Goal: Transaction & Acquisition: Purchase product/service

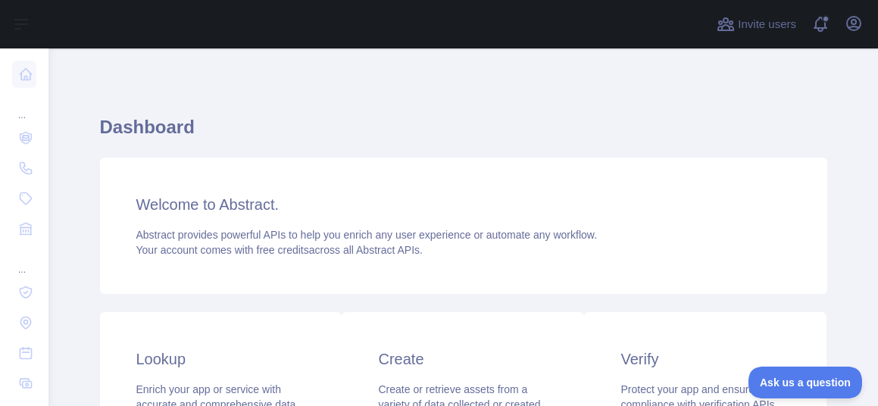
click at [358, 136] on h1 "Dashboard" at bounding box center [464, 133] width 728 height 36
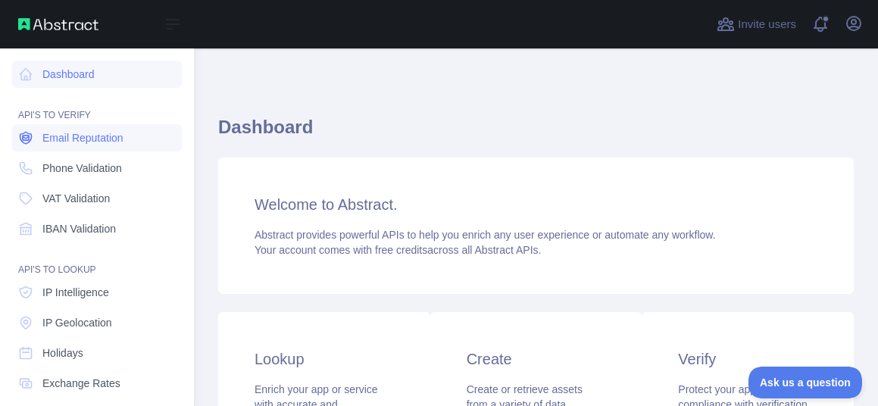
click at [100, 130] on span "Email Reputation" at bounding box center [82, 137] width 81 height 15
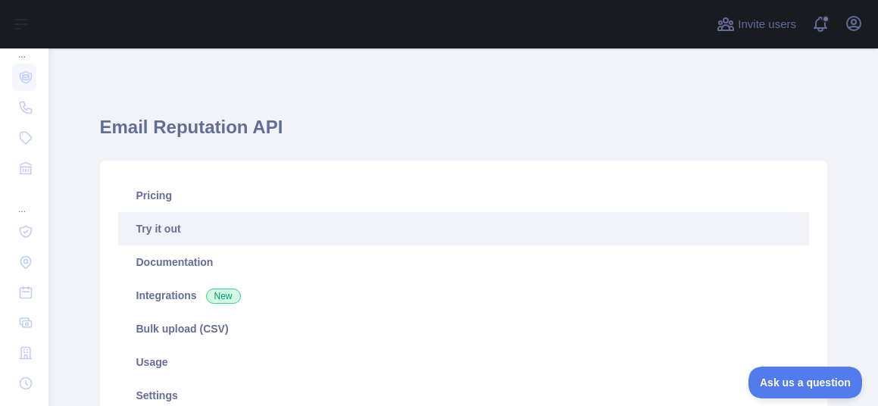
scroll to position [91, 0]
click at [358, 127] on h1 "Email Reputation API" at bounding box center [464, 133] width 728 height 36
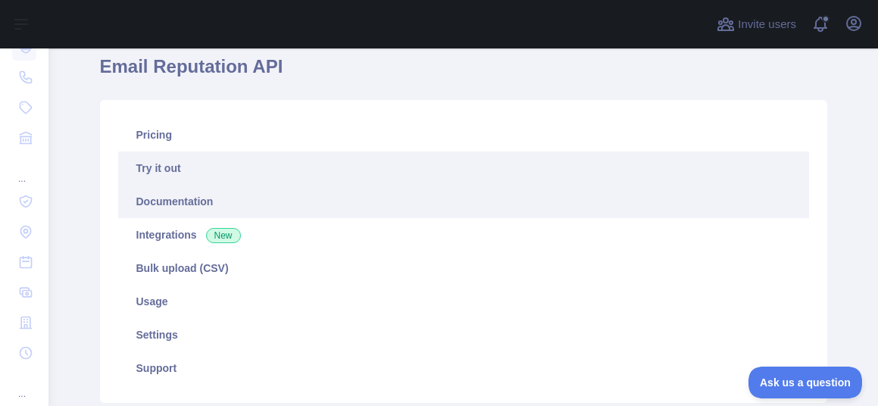
scroll to position [0, 0]
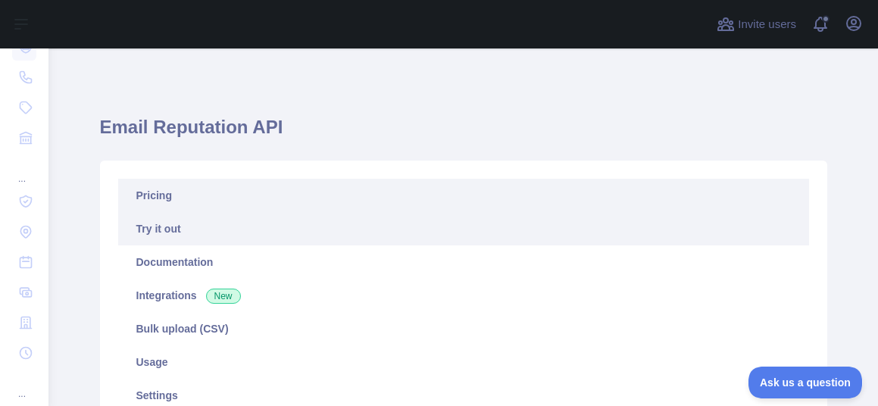
click at [180, 199] on link "Pricing" at bounding box center [463, 195] width 691 height 33
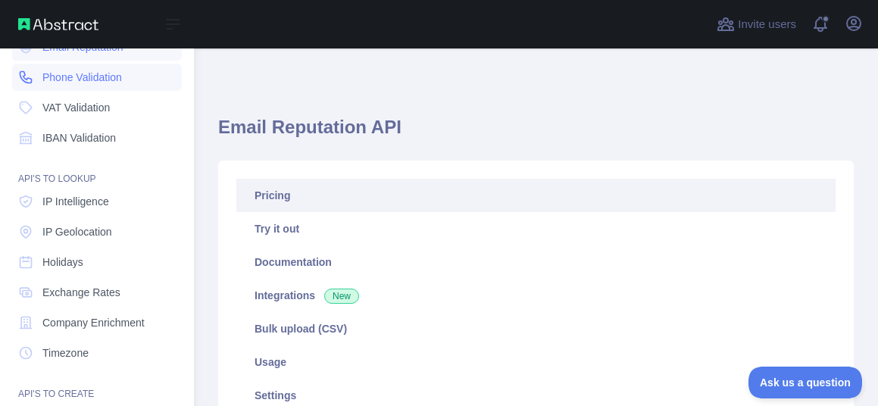
click at [91, 77] on span "Phone Validation" at bounding box center [82, 77] width 80 height 15
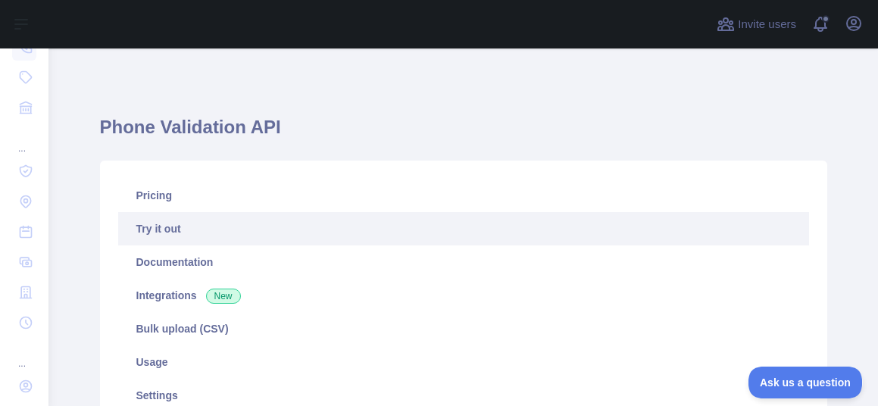
scroll to position [152, 0]
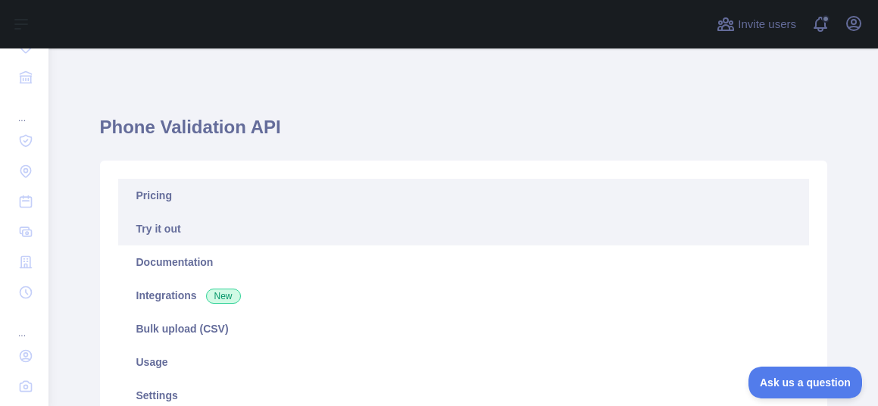
click at [174, 200] on link "Pricing" at bounding box center [463, 195] width 691 height 33
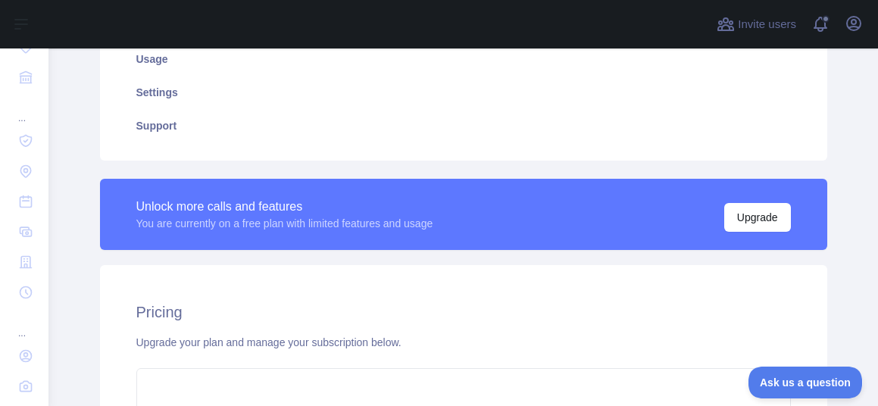
scroll to position [333, 0]
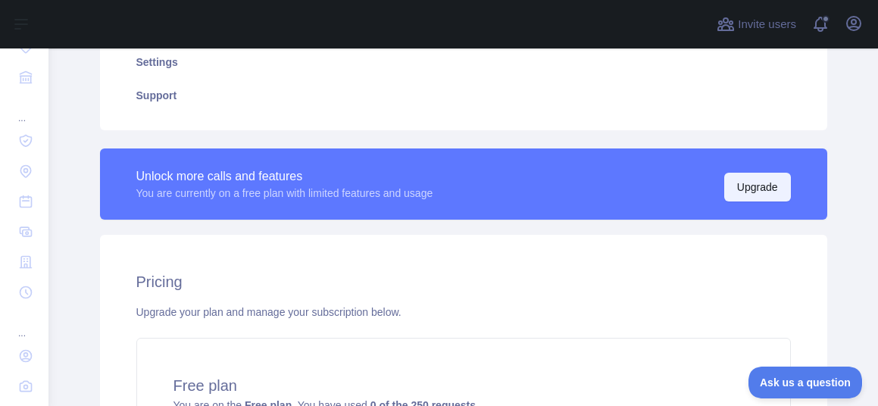
click at [756, 185] on button "Upgrade" at bounding box center [758, 187] width 67 height 29
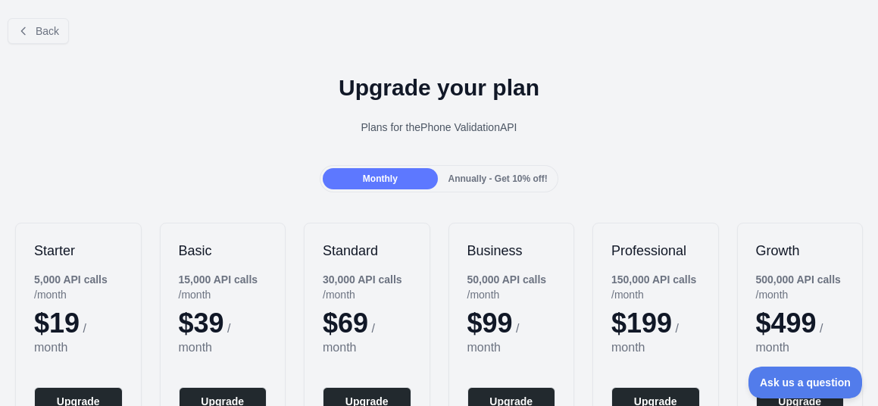
scroll to position [347, 0]
click at [475, 92] on h1 "Upgrade your plan" at bounding box center [439, 87] width 854 height 27
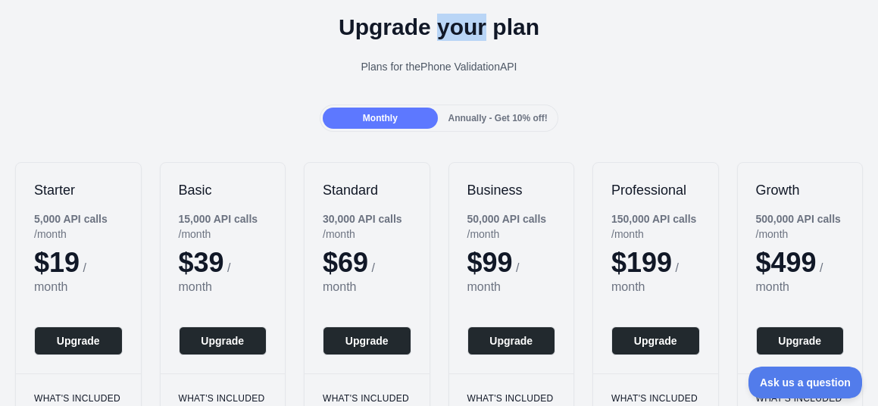
scroll to position [0, 0]
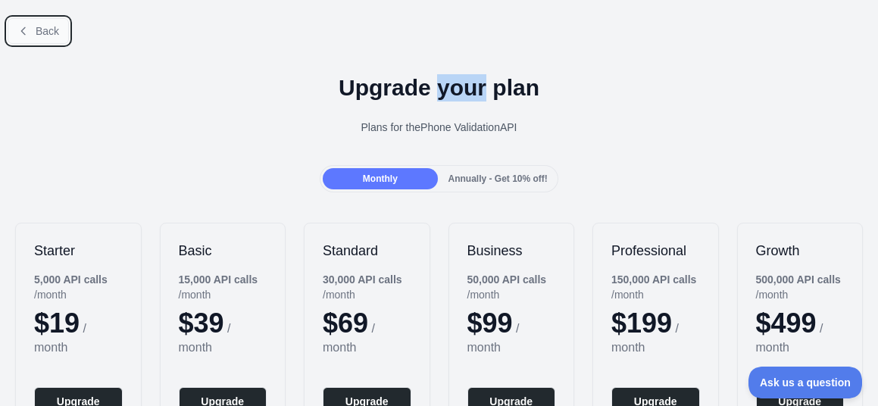
click at [46, 28] on span "Back" at bounding box center [47, 31] width 23 height 12
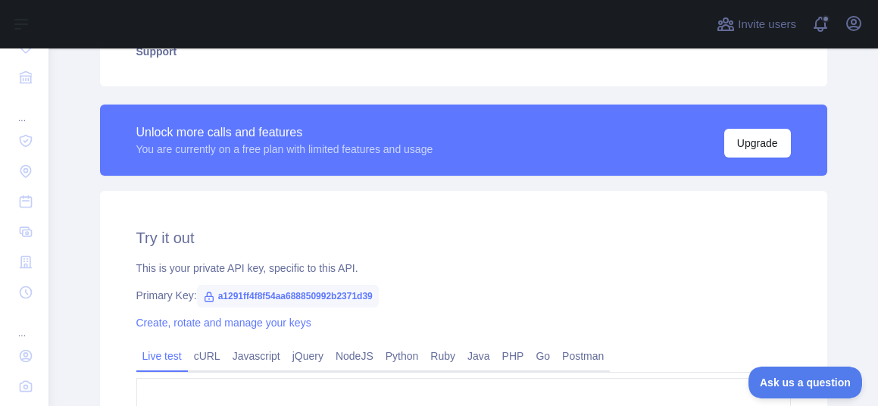
scroll to position [468, 0]
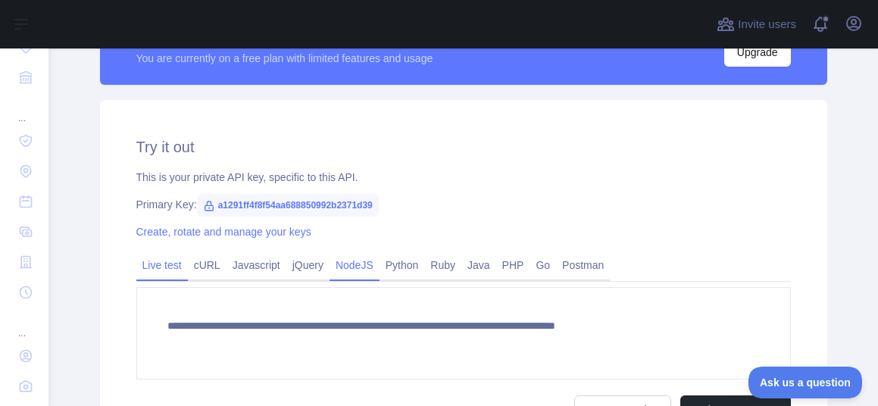
click at [360, 269] on link "NodeJS" at bounding box center [355, 265] width 50 height 24
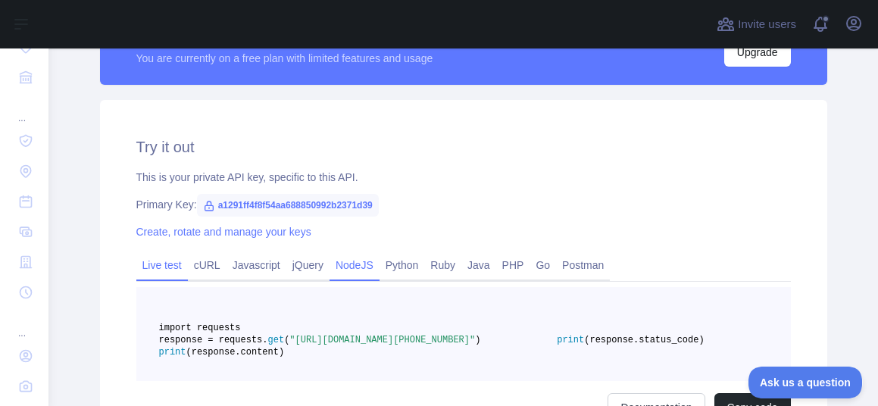
click at [162, 271] on link "Live test" at bounding box center [162, 265] width 52 height 24
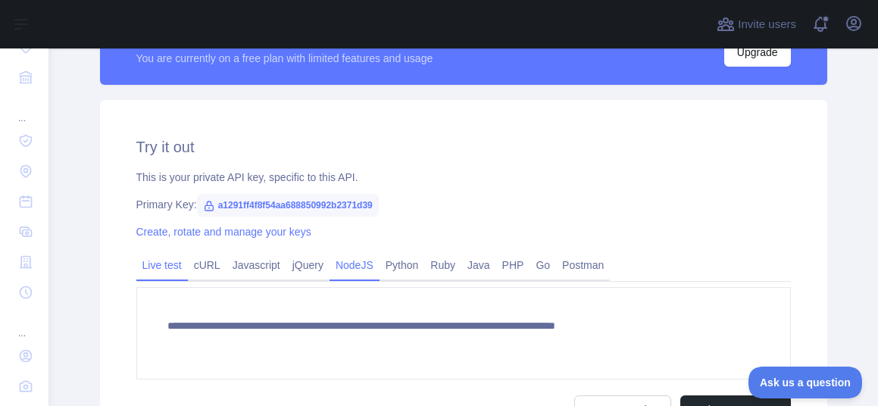
click at [378, 268] on link "NodeJS" at bounding box center [355, 265] width 50 height 24
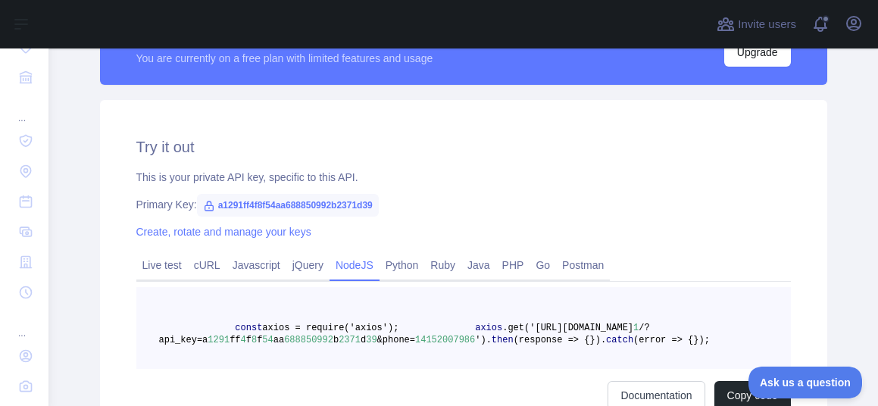
click at [616, 171] on div "This is your private API key, specific to this API." at bounding box center [463, 177] width 655 height 15
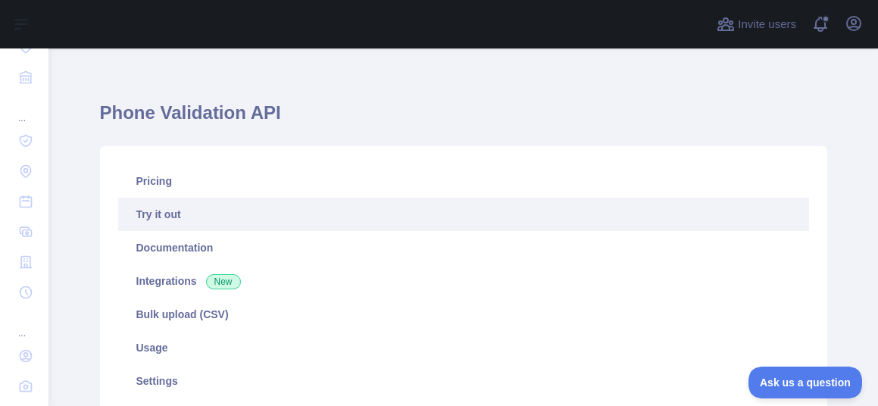
scroll to position [0, 0]
